Goal: Task Accomplishment & Management: Use online tool/utility

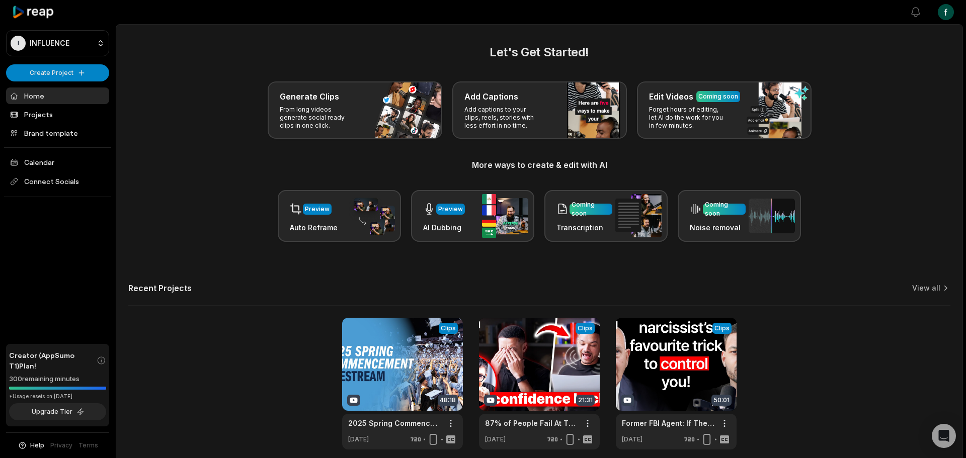
click at [250, 13] on div at bounding box center [513, 12] width 770 height 23
click at [80, 106] on link "Projects" at bounding box center [57, 114] width 103 height 17
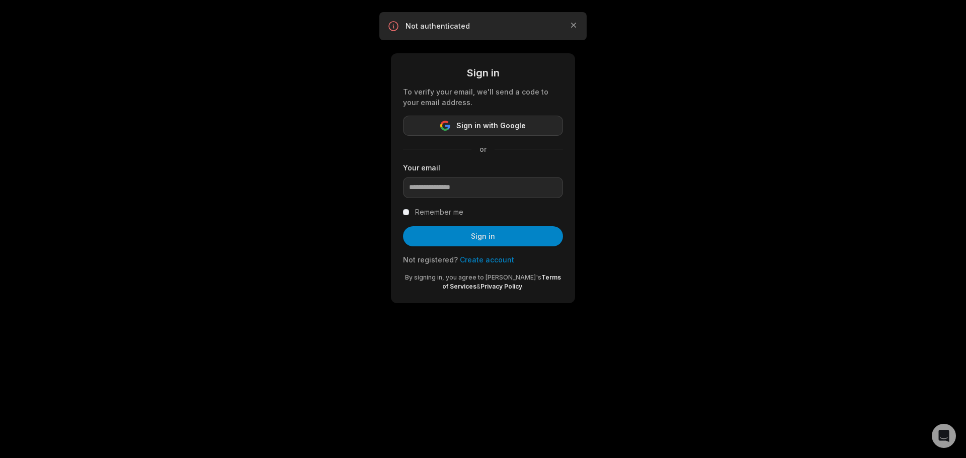
click at [469, 120] on span "Sign in with Google" at bounding box center [490, 126] width 69 height 12
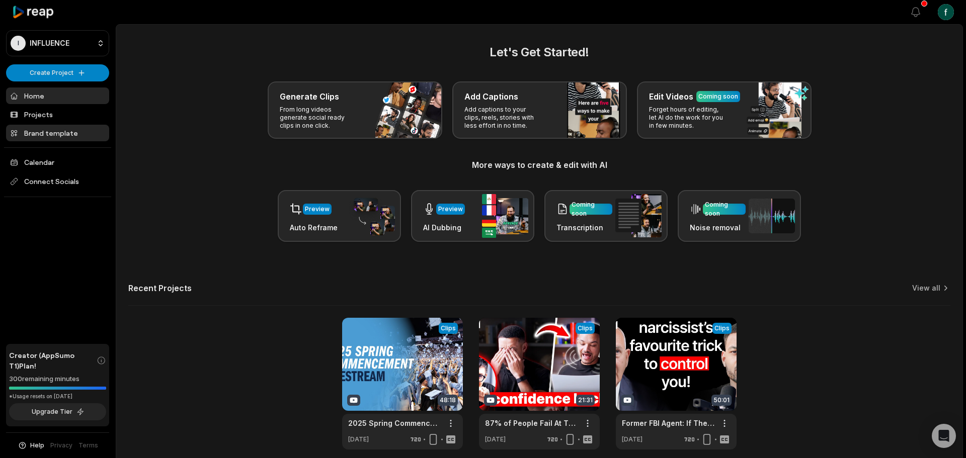
click at [76, 125] on link "Brand template" at bounding box center [57, 133] width 103 height 17
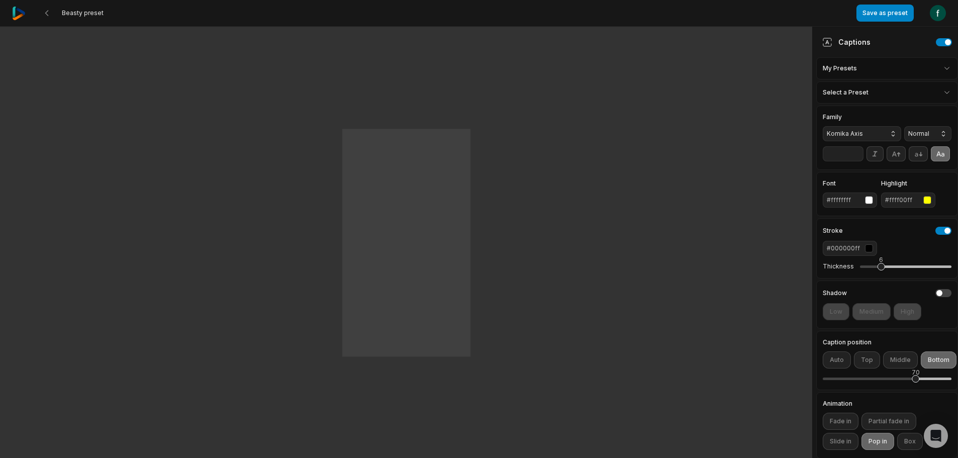
click at [871, 69] on div "Captions My Presets Select a Preset" at bounding box center [887, 66] width 142 height 79
click at [870, 64] on html "Beasty preset Save as preset Open user menu One One small small step step for f…" at bounding box center [479, 229] width 958 height 458
click at [870, 79] on div "Save as new preset" at bounding box center [894, 83] width 138 height 20
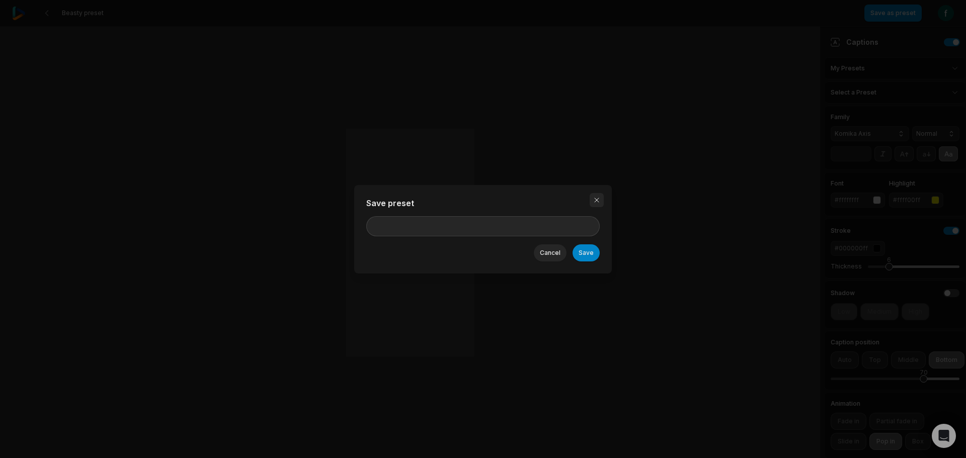
click at [589, 207] on button "button" at bounding box center [596, 200] width 14 height 14
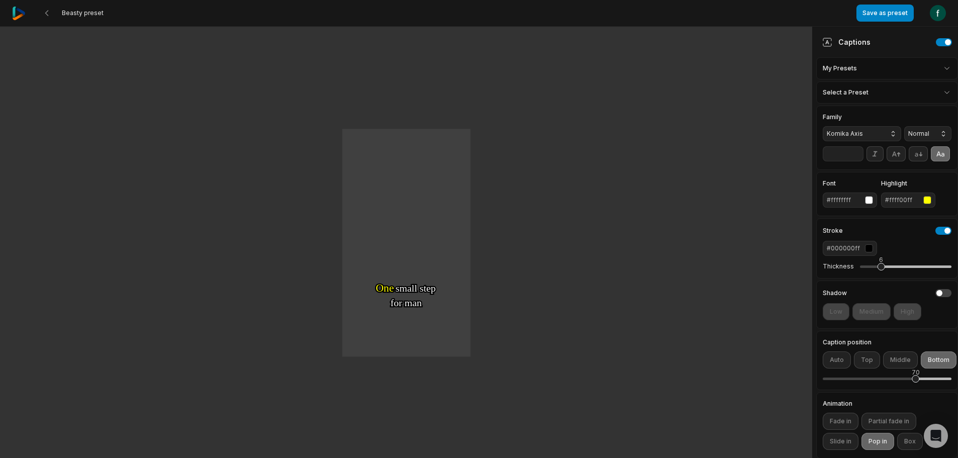
click at [888, 79] on html "Beasty preset Save as preset Open user menu One One small small step step for f…" at bounding box center [479, 229] width 958 height 458
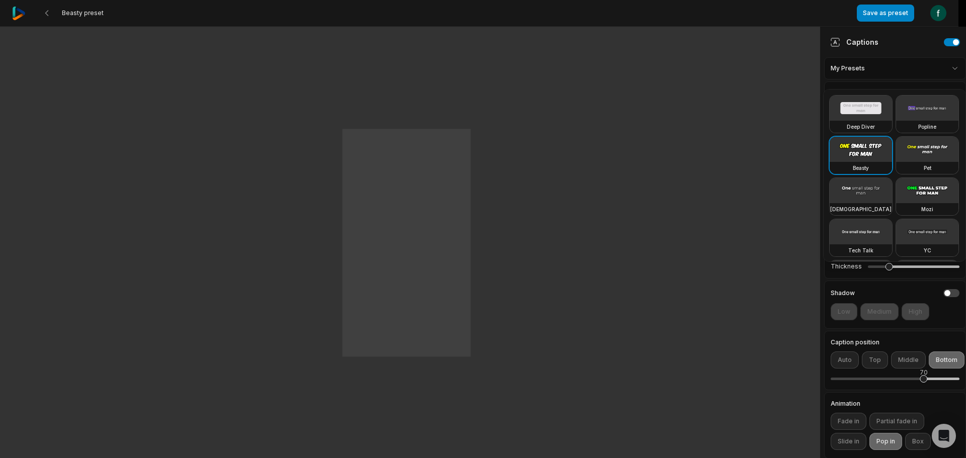
click at [896, 121] on video at bounding box center [927, 108] width 62 height 25
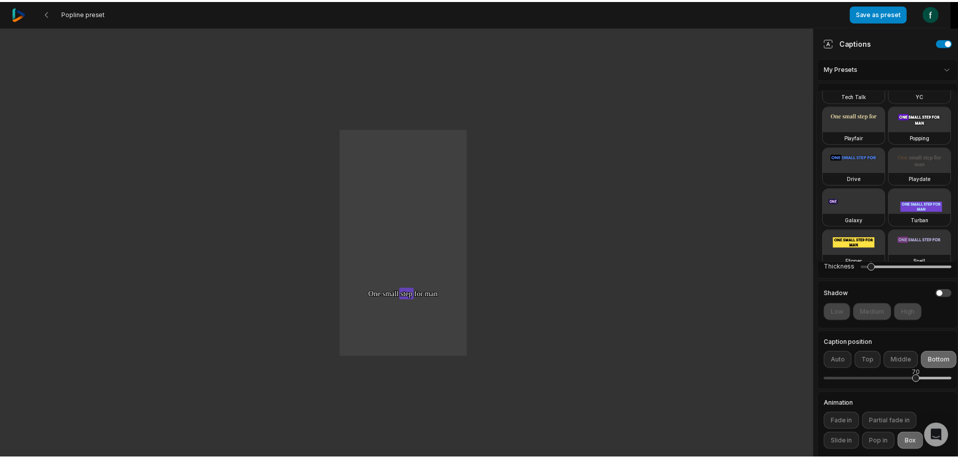
scroll to position [86, 0]
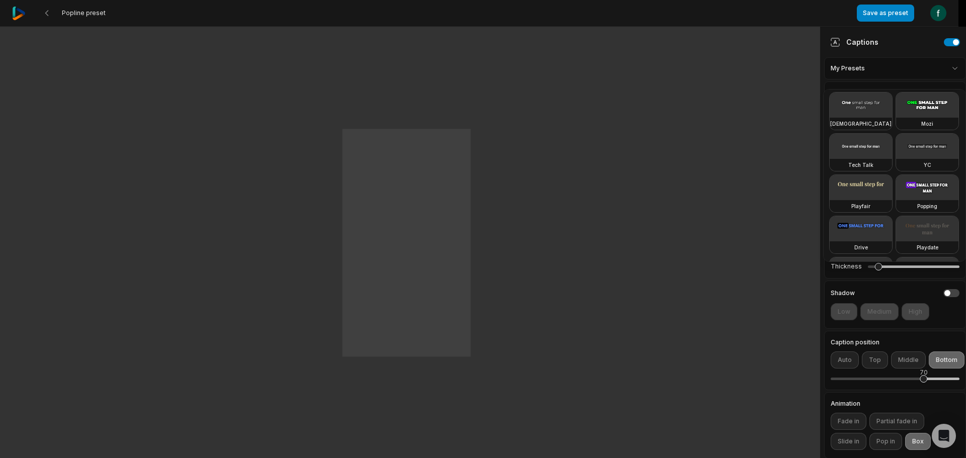
click at [896, 89] on div "Pet" at bounding box center [927, 82] width 62 height 12
type input "**"
click at [858, 130] on div "Zen" at bounding box center [860, 124] width 62 height 12
click at [945, 199] on div "Deep Diver Popline Beasty Pet Zen Mozi Tech Talk YC Playfair Popping Drive Play…" at bounding box center [894, 175] width 143 height 173
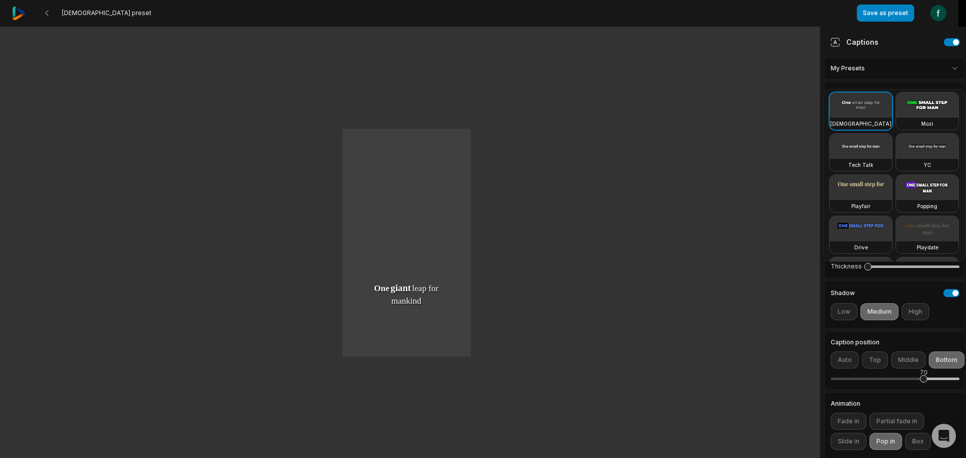
click at [874, 317] on html "Zen preset Save as preset Open user menu One small step for man One giant leap …" at bounding box center [483, 229] width 966 height 458
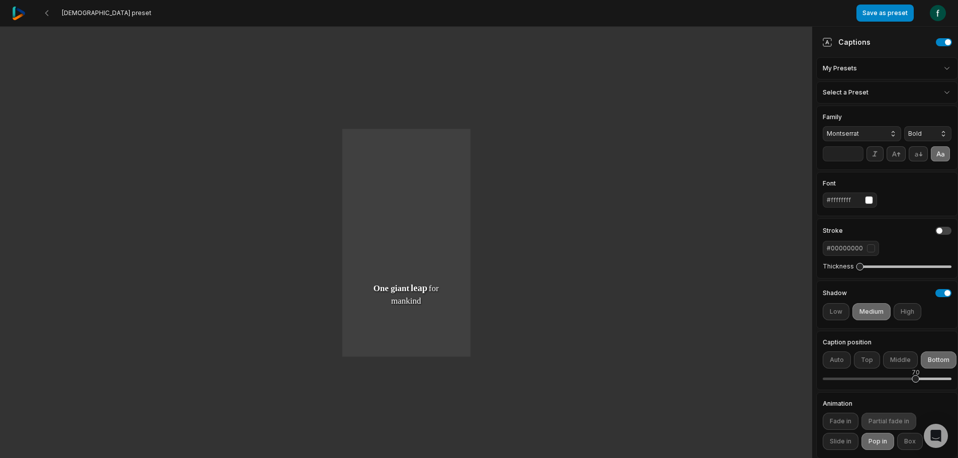
scroll to position [1, 0]
click at [907, 8] on button "Save as preset" at bounding box center [885, 13] width 57 height 17
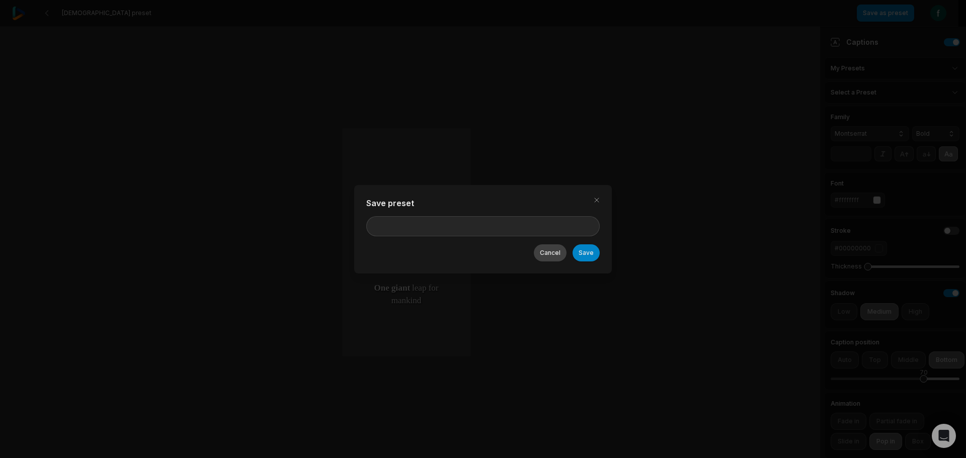
click at [534, 244] on button "Cancel" at bounding box center [550, 252] width 33 height 17
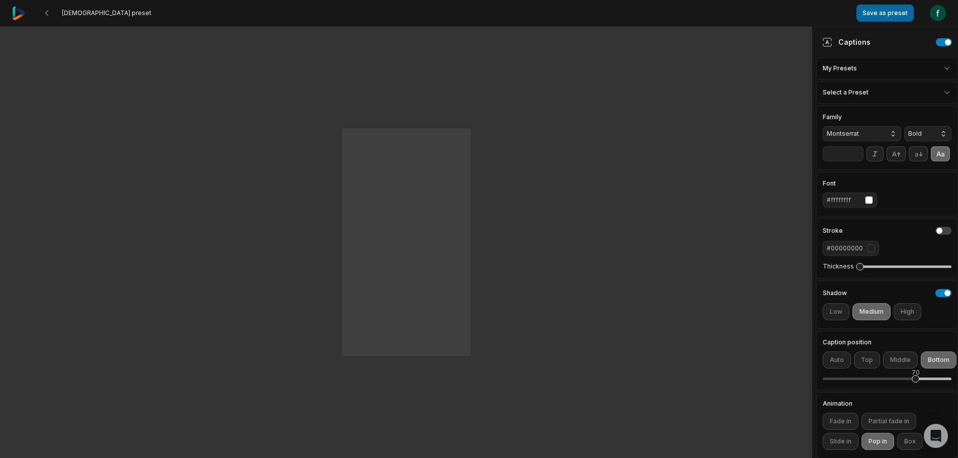
click at [897, 12] on button "Save as preset" at bounding box center [885, 13] width 57 height 17
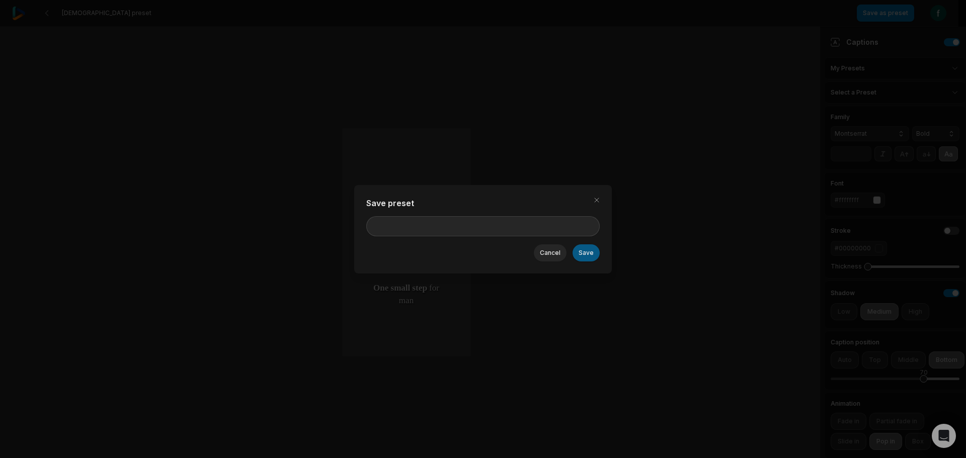
click at [572, 245] on button "Save" at bounding box center [585, 252] width 27 height 17
click at [489, 235] on div "Name is required" at bounding box center [482, 237] width 233 height 8
click at [485, 226] on input at bounding box center [482, 221] width 233 height 20
click at [71, 81] on div "Save preset Name is required Save Cancel" at bounding box center [483, 229] width 966 height 458
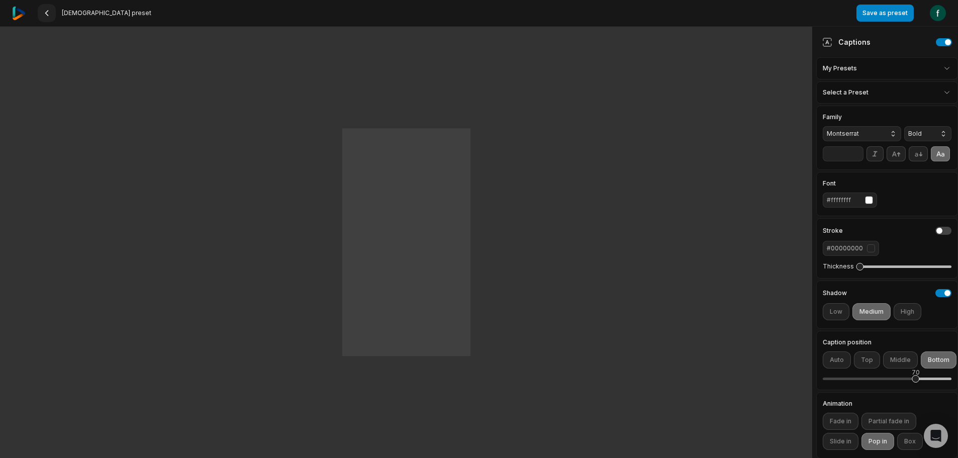
click at [43, 12] on icon at bounding box center [47, 13] width 8 height 8
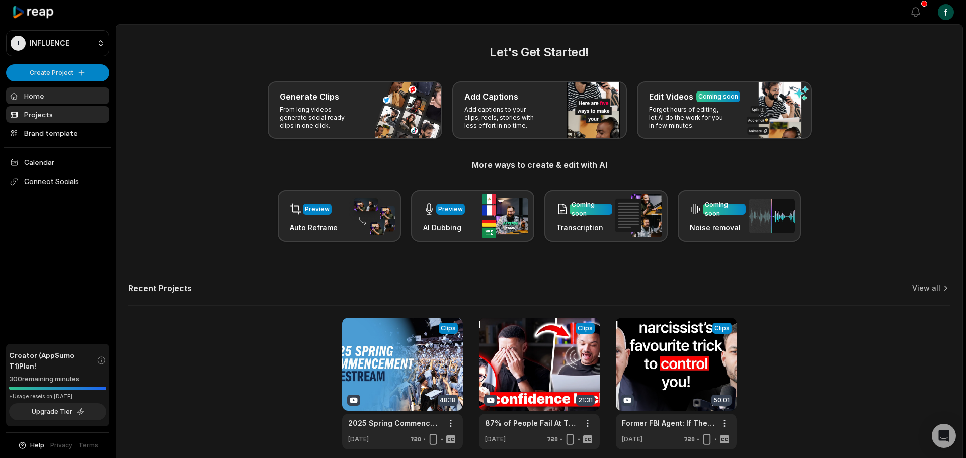
click at [67, 106] on link "Projects" at bounding box center [57, 114] width 103 height 17
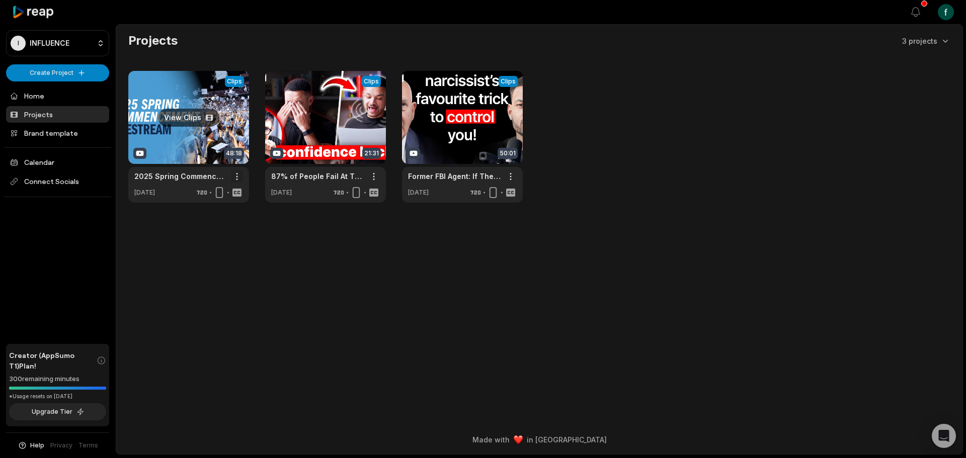
click at [235, 155] on html "I INFLUENCE Create Project Home Projects Brand template Calendar Connect Social…" at bounding box center [483, 229] width 966 height 458
click at [206, 182] on div "Delete" at bounding box center [206, 190] width 65 height 17
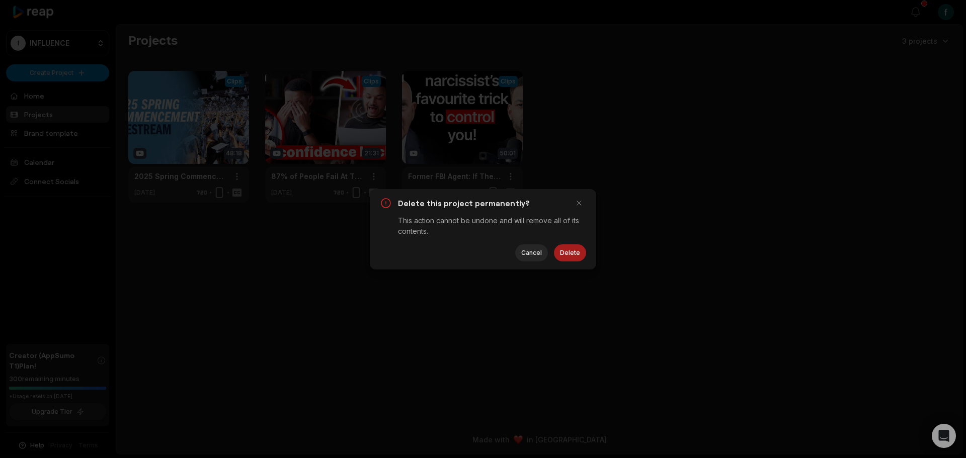
click at [585, 246] on button "Delete" at bounding box center [570, 252] width 32 height 17
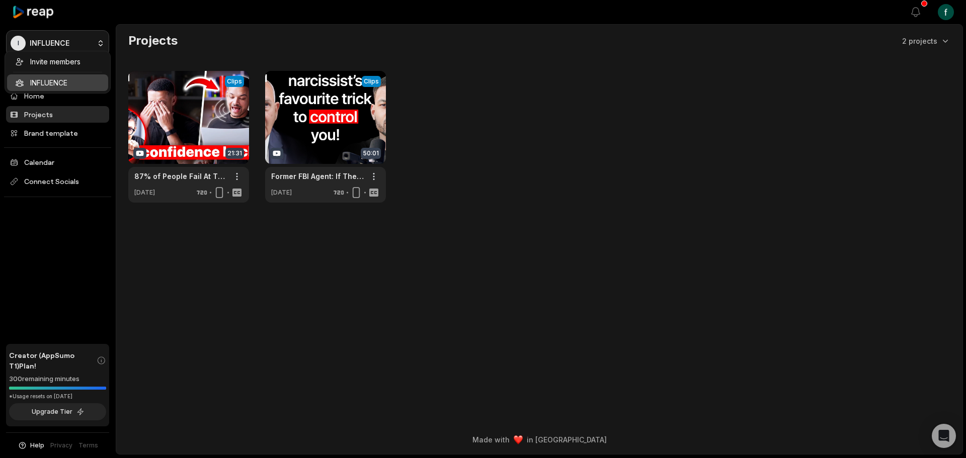
click at [62, 40] on html "I INFLUENCE Create Project Home Projects Brand template Calendar Connect Social…" at bounding box center [483, 229] width 966 height 458
click at [171, 23] on html "I INFLUENCE Create Project Home Projects Brand template Calendar Connect Social…" at bounding box center [483, 229] width 966 height 458
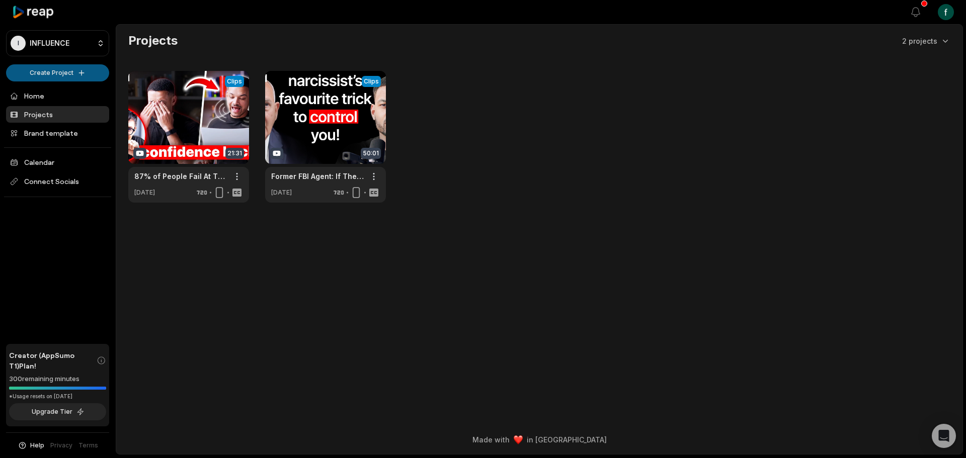
click at [78, 57] on html "I INFLUENCE Create Project Home Projects Brand template Calendar Connect Social…" at bounding box center [483, 229] width 966 height 458
click at [42, 74] on link "Create Clips" at bounding box center [57, 80] width 101 height 17
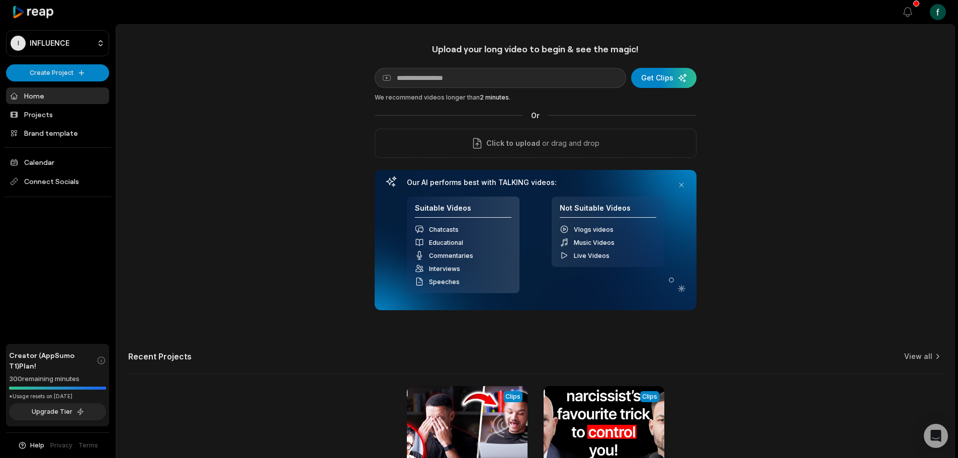
click at [457, 54] on div "Upload your long video to begin & see the magic! YouTube link Get Clips We reco…" at bounding box center [536, 176] width 322 height 267
click at [441, 68] on input at bounding box center [500, 78] width 251 height 20
click at [366, 43] on div "Upload your long video to begin & see the magic! YouTube link Get Clips We reco…" at bounding box center [535, 280] width 838 height 475
click at [260, 74] on div "Upload your long video to begin & see the magic! YouTube link Get Clips We reco…" at bounding box center [535, 280] width 838 height 475
click at [806, 215] on div "Upload your long video to begin & see the magic! YouTube link Get Clips We reco…" at bounding box center [535, 280] width 838 height 475
